Goal: Task Accomplishment & Management: Manage account settings

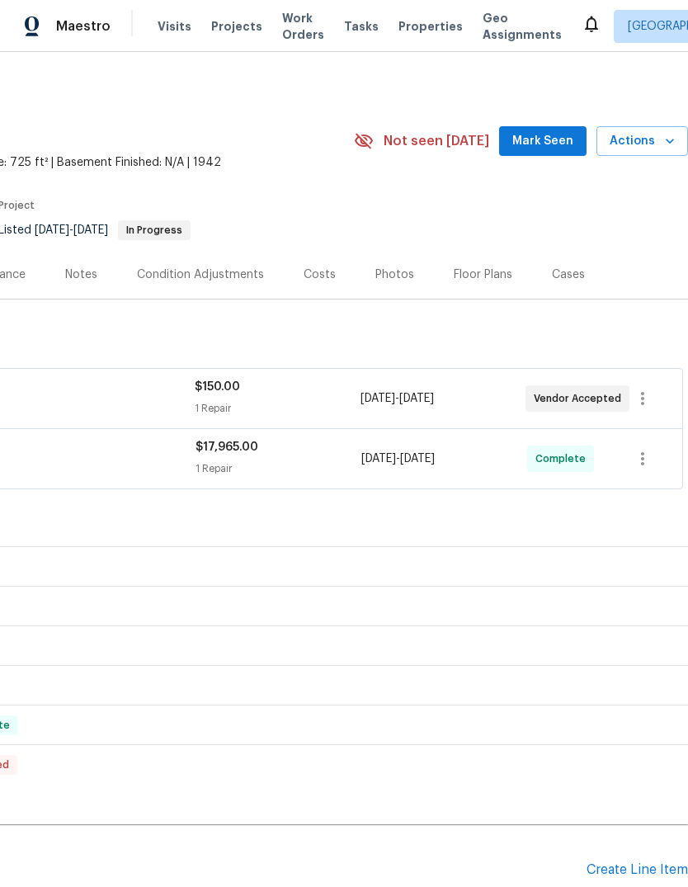
scroll to position [0, 244]
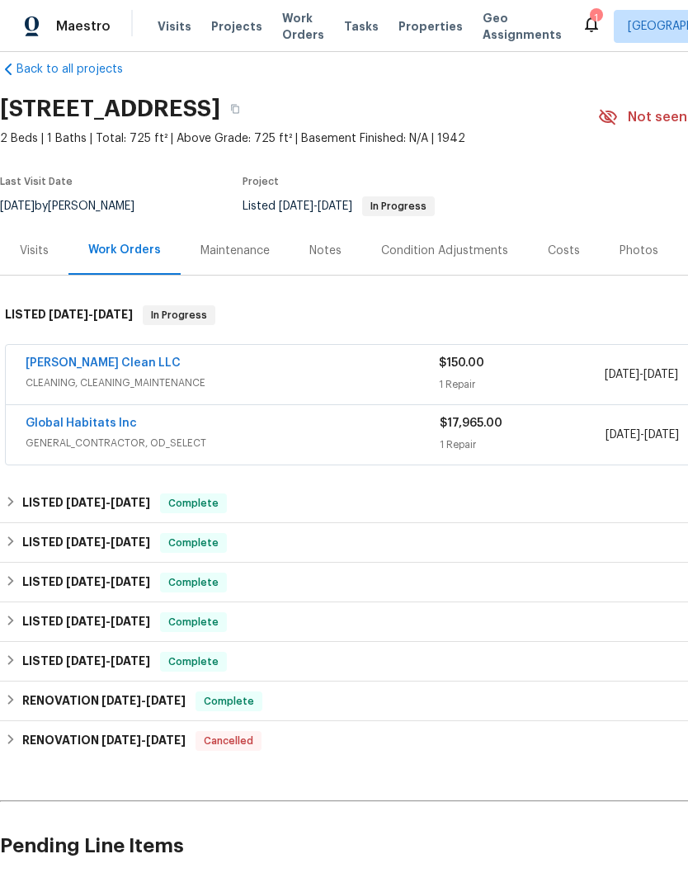
scroll to position [23, 0]
click at [127, 364] on link "[PERSON_NAME] Clean LLC" at bounding box center [103, 364] width 155 height 12
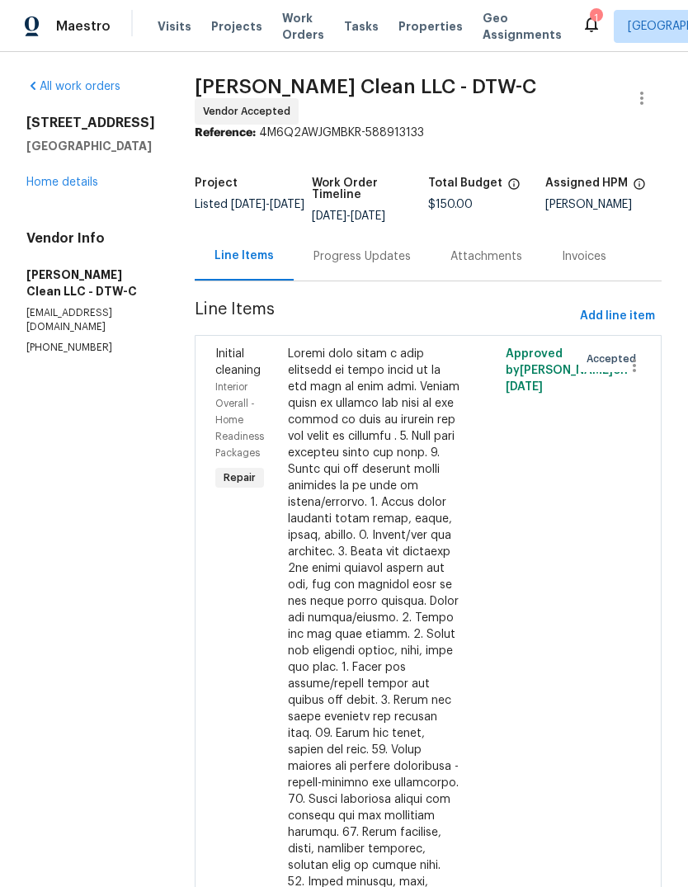
click at [371, 251] on div "Progress Updates" at bounding box center [362, 256] width 97 height 17
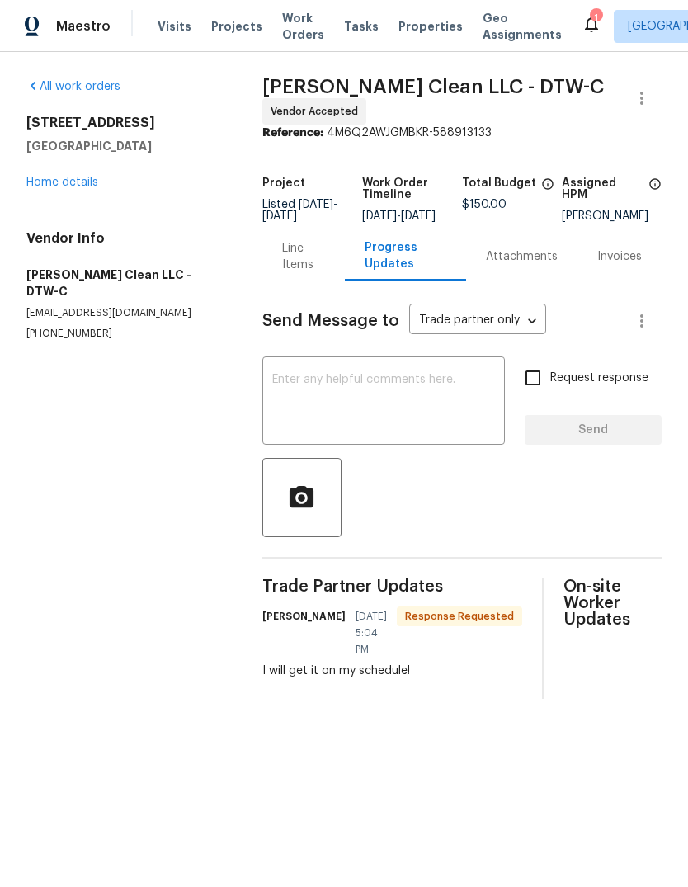
click at [387, 415] on textarea at bounding box center [383, 403] width 223 height 58
type textarea "S"
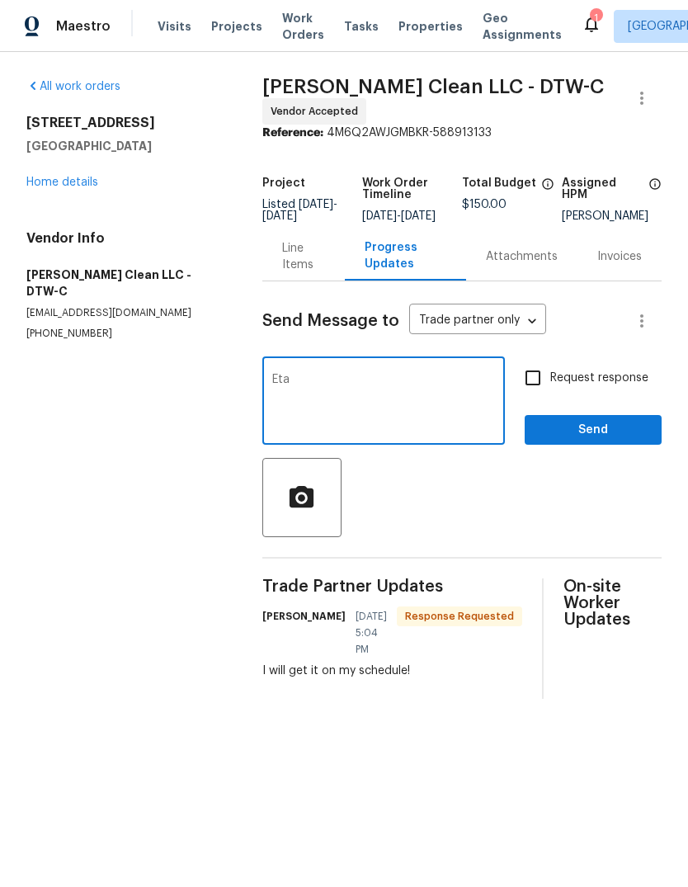
type textarea "Eta"
click at [601, 432] on span "Send" at bounding box center [593, 430] width 111 height 21
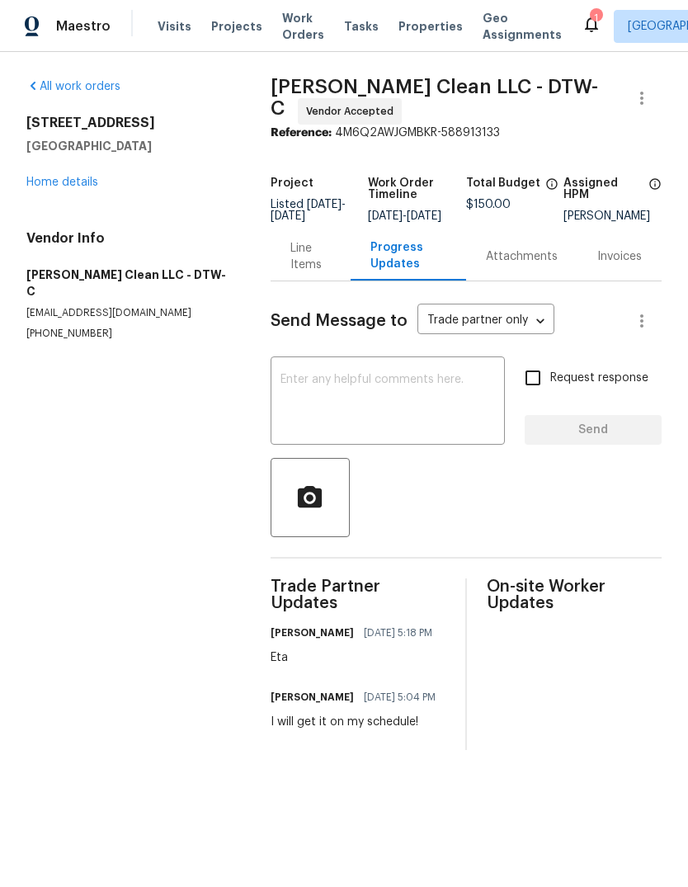
click at [582, 32] on icon at bounding box center [592, 24] width 20 height 20
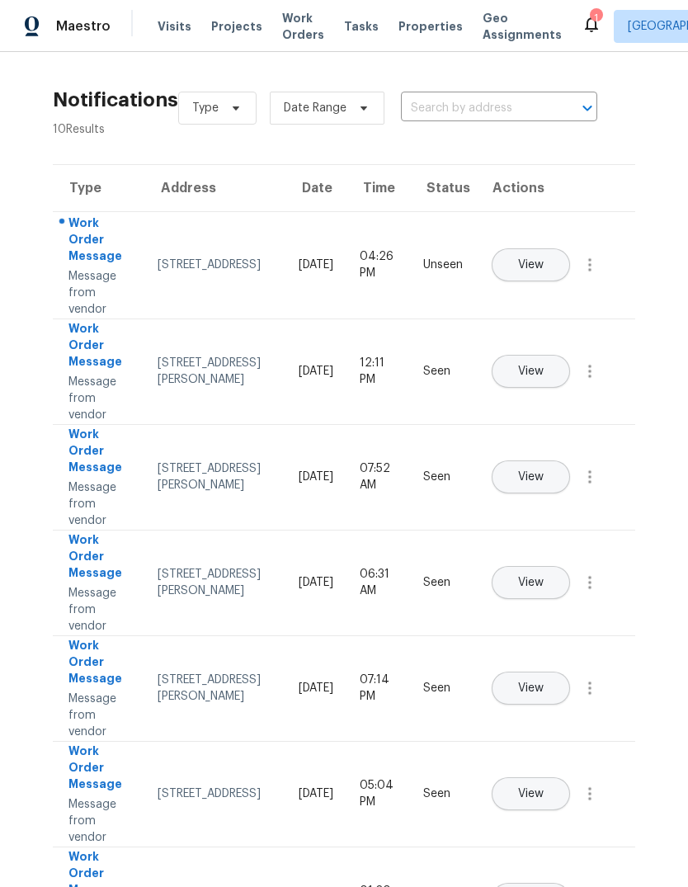
click at [570, 248] on button "View" at bounding box center [531, 264] width 78 height 33
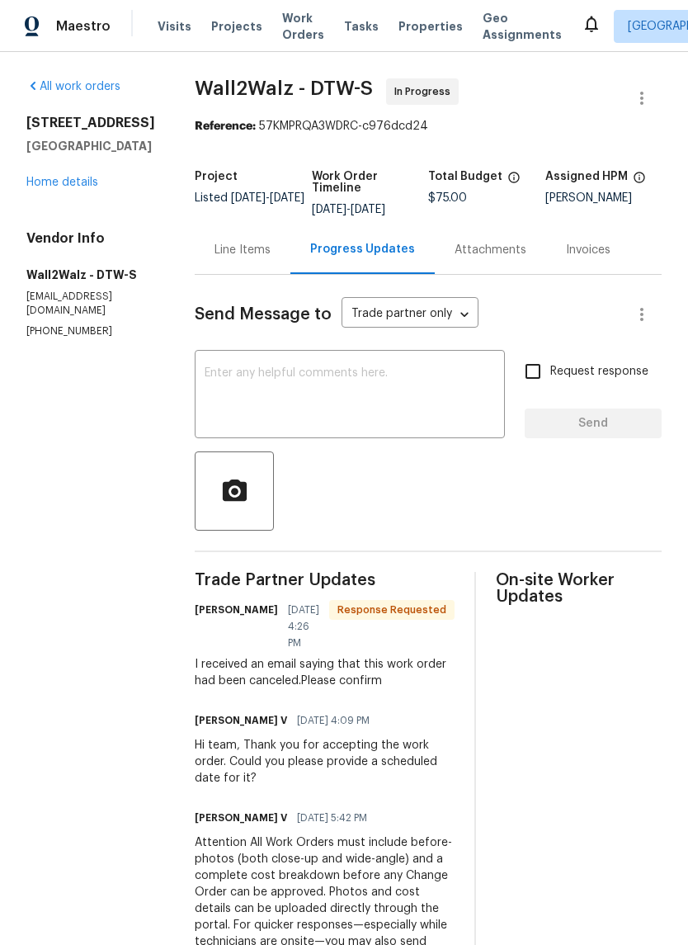
click at [239, 248] on div "Line Items" at bounding box center [243, 250] width 56 height 17
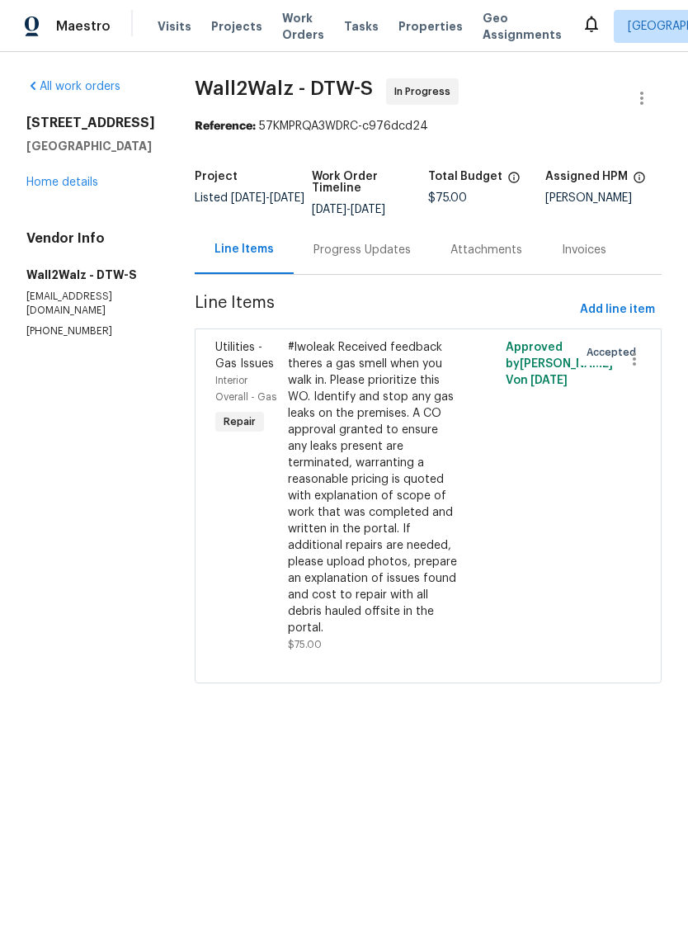
click at [361, 248] on div "Progress Updates" at bounding box center [362, 250] width 97 height 17
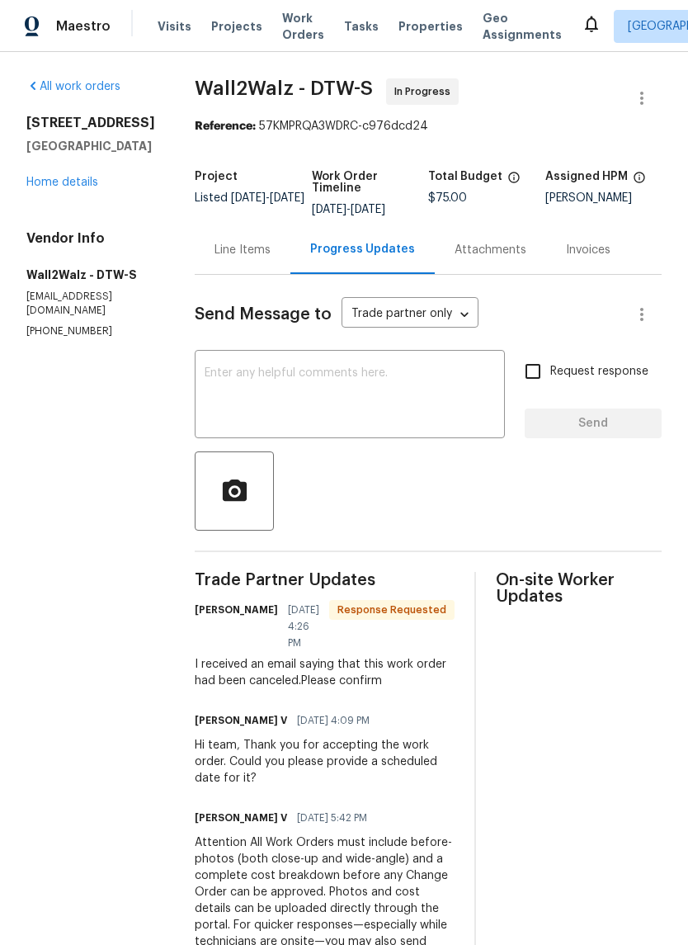
click at [423, 27] on span "Properties" at bounding box center [431, 26] width 64 height 17
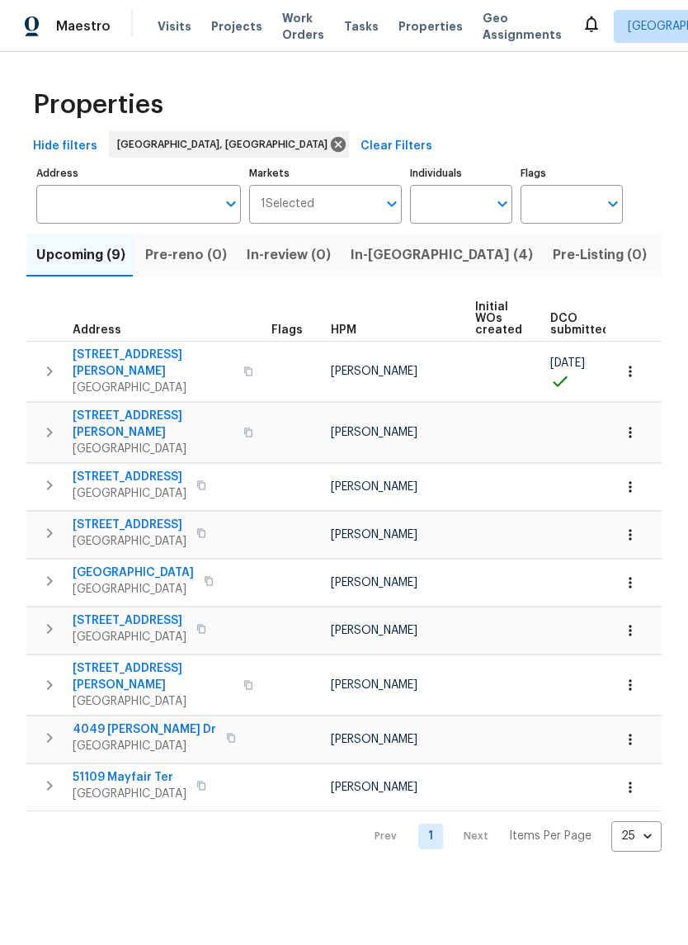
click at [387, 261] on span "In-reno (4)" at bounding box center [442, 254] width 182 height 23
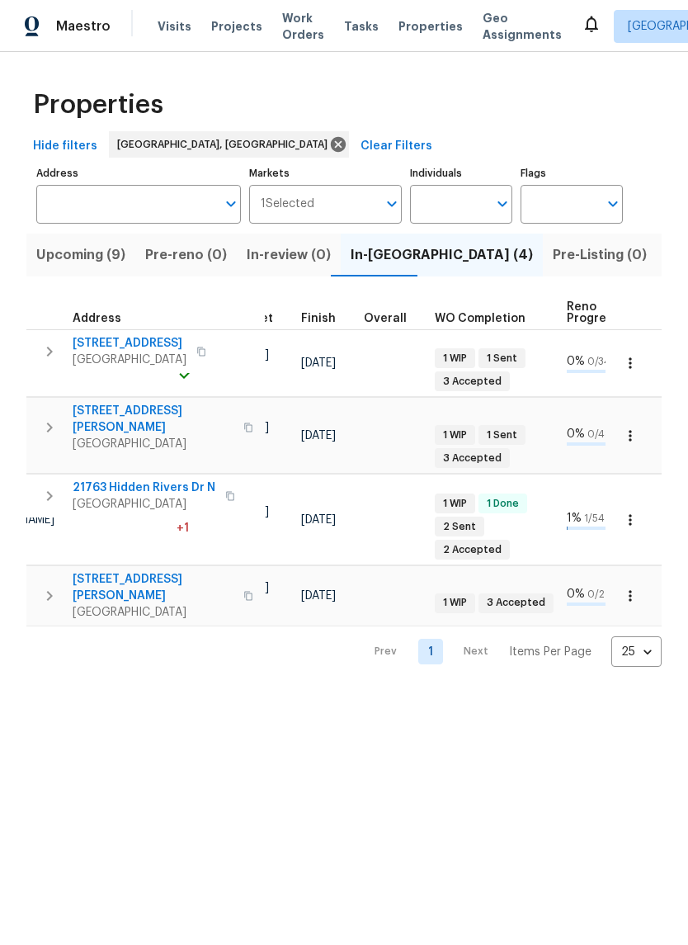
scroll to position [0, 441]
click at [657, 243] on button "Listed (14)" at bounding box center [701, 255] width 89 height 43
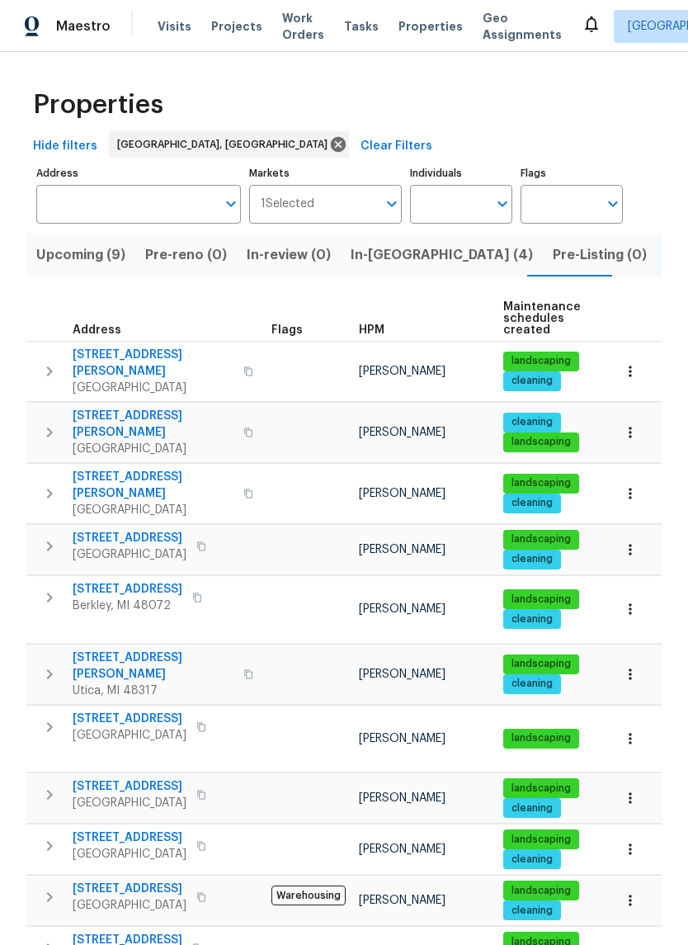
click at [366, 234] on button "In-reno (4)" at bounding box center [442, 255] width 202 height 43
